Goal: Register for event/course

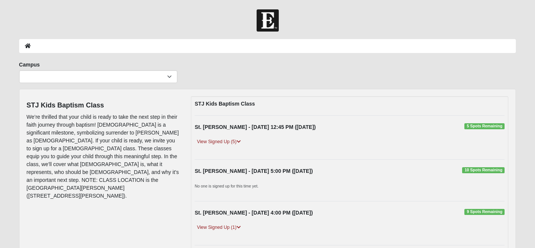
scroll to position [66, 0]
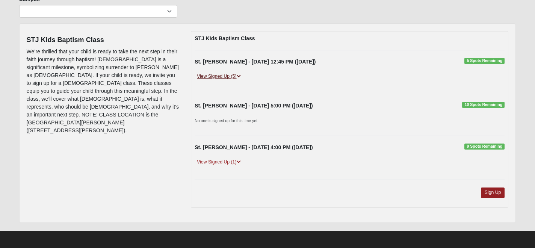
click at [239, 76] on icon at bounding box center [239, 76] width 4 height 5
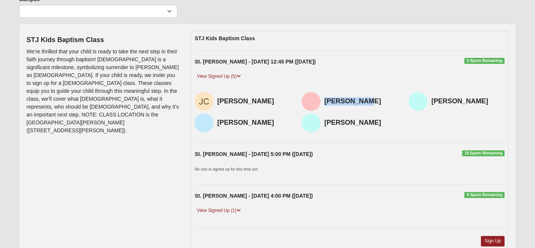
drag, startPoint x: 366, startPoint y: 100, endPoint x: 326, endPoint y: 102, distance: 40.2
click at [326, 102] on h4 "[PERSON_NAME]" at bounding box center [360, 101] width 73 height 8
copy h4 "[PERSON_NAME]"
